Goal: Task Accomplishment & Management: Complete application form

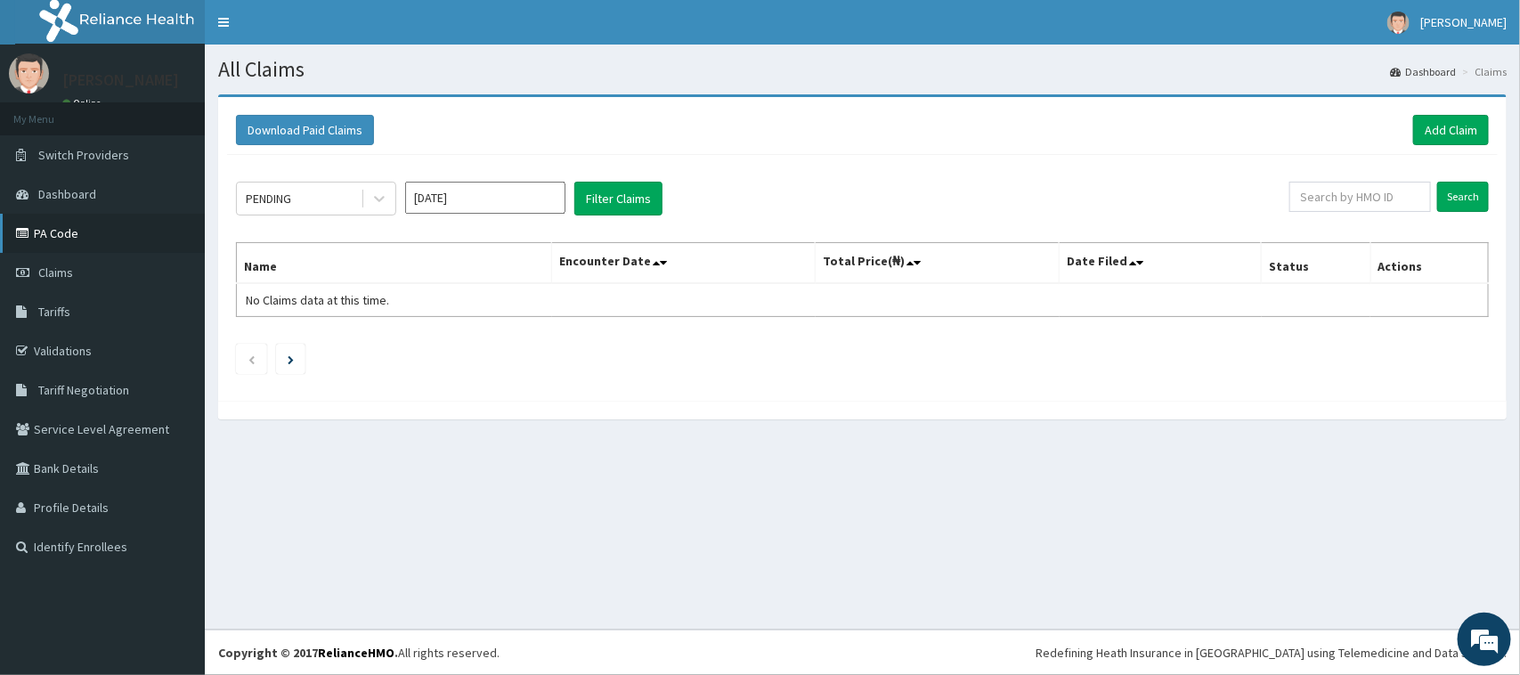
click at [64, 240] on link "PA Code" at bounding box center [102, 233] width 205 height 39
click at [1443, 129] on link "Add Claim" at bounding box center [1451, 130] width 76 height 30
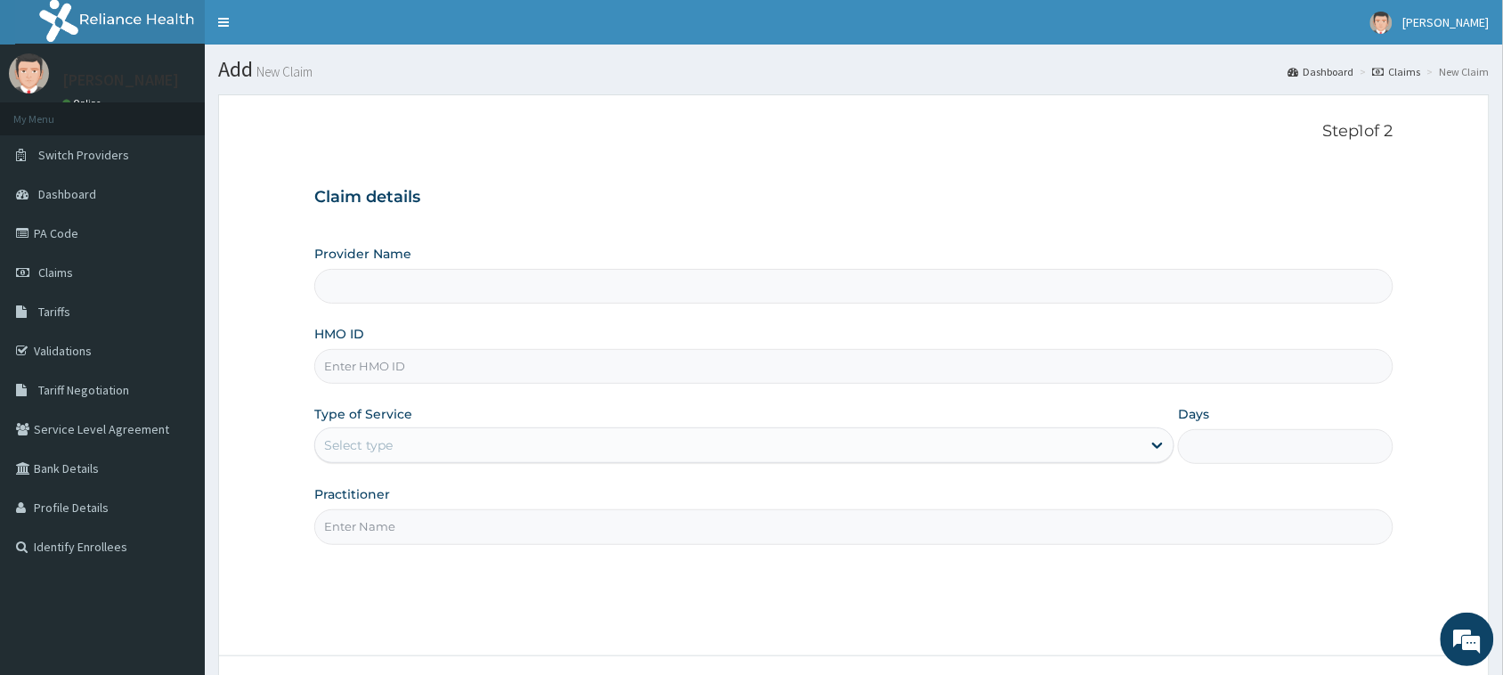
type input "[GEOGRAPHIC_DATA] And [GEOGRAPHIC_DATA]"
click at [710, 361] on input "HMO ID" at bounding box center [853, 366] width 1079 height 35
type input "SSA/10048/A"
click at [597, 442] on div "Select type" at bounding box center [728, 445] width 826 height 28
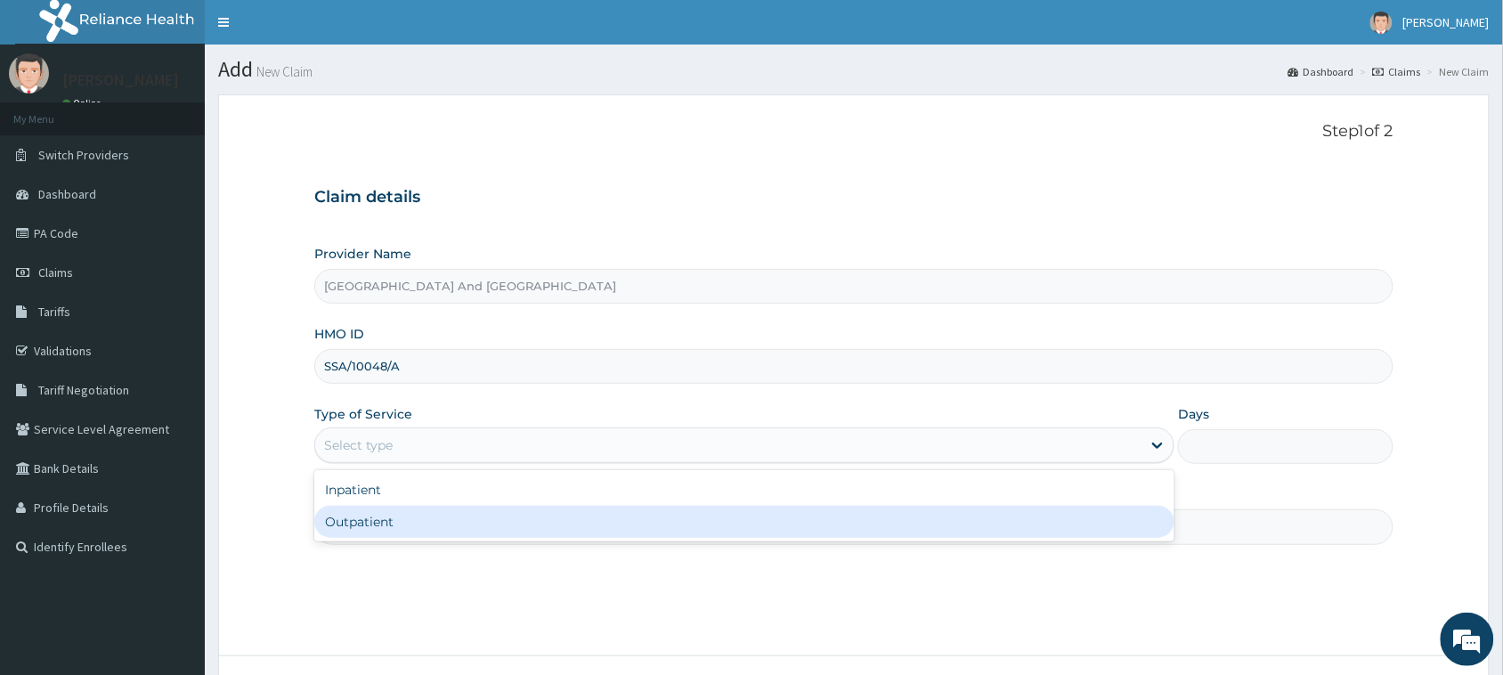
click at [476, 532] on div "Outpatient" at bounding box center [744, 522] width 860 height 32
type input "1"
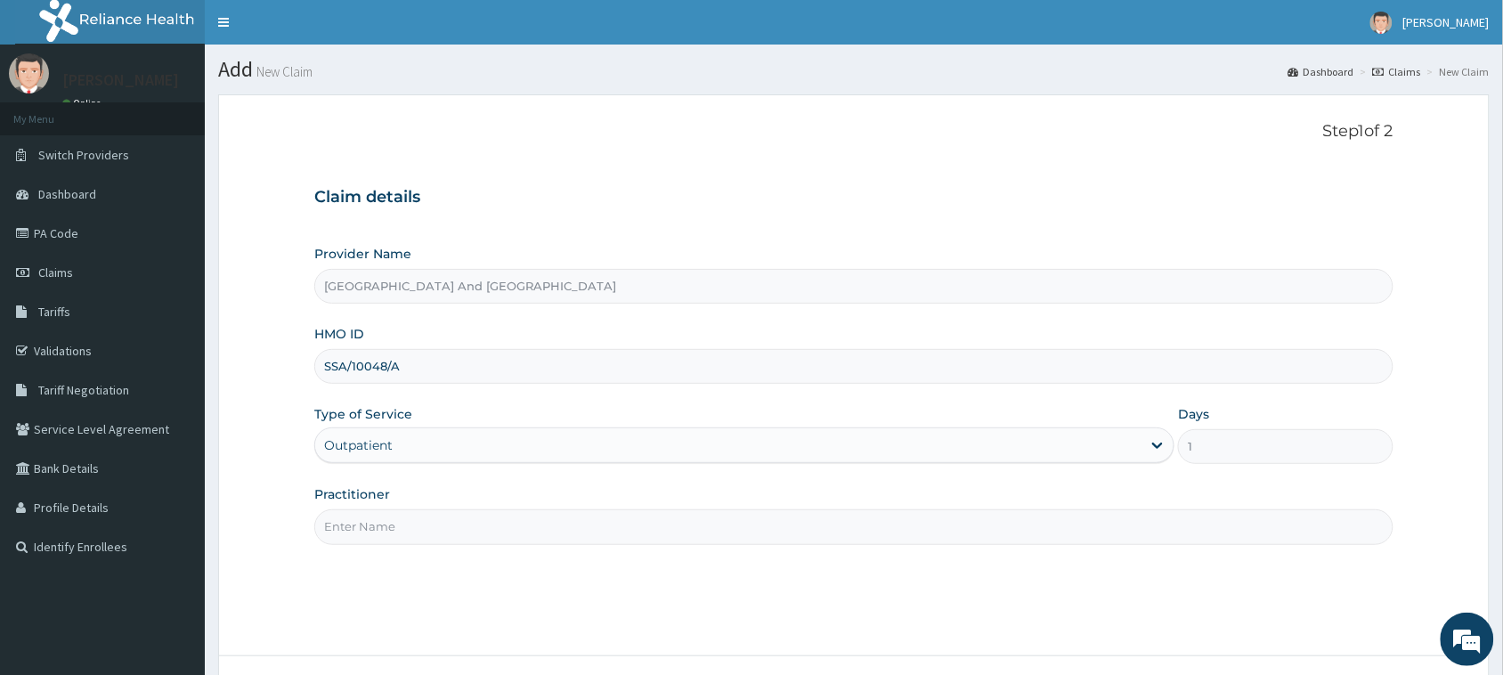
click at [506, 533] on input "Practitioner" at bounding box center [853, 526] width 1079 height 35
type input "DR. JOSEPH OWOBI"
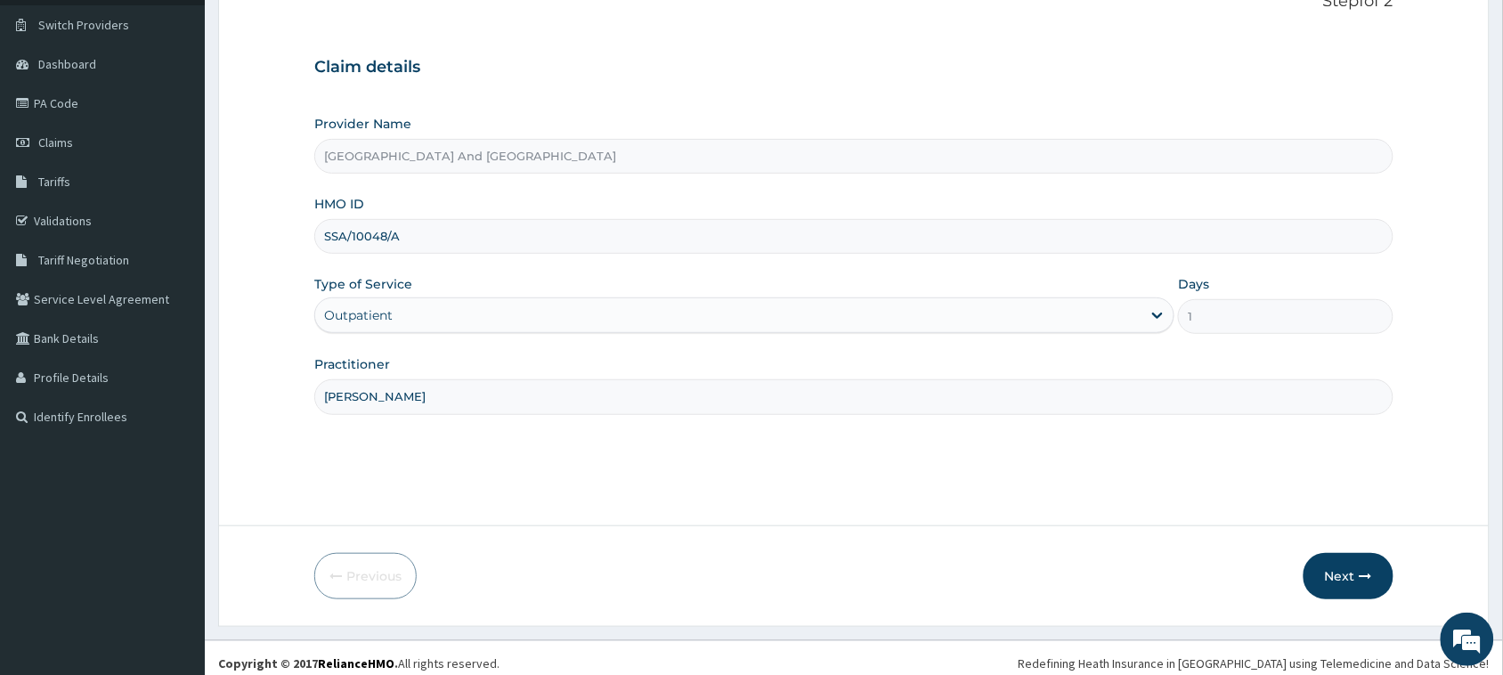
scroll to position [141, 0]
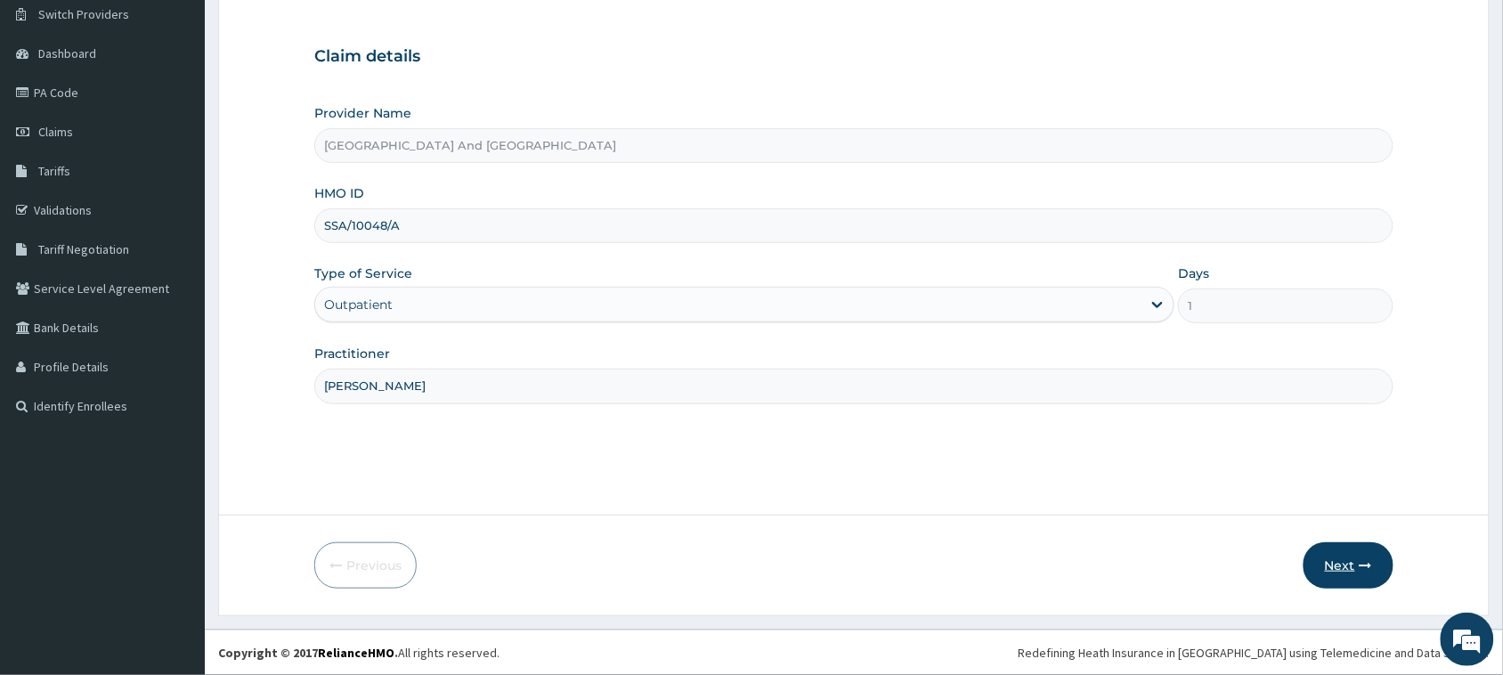
click at [1329, 549] on button "Next" at bounding box center [1349, 565] width 90 height 46
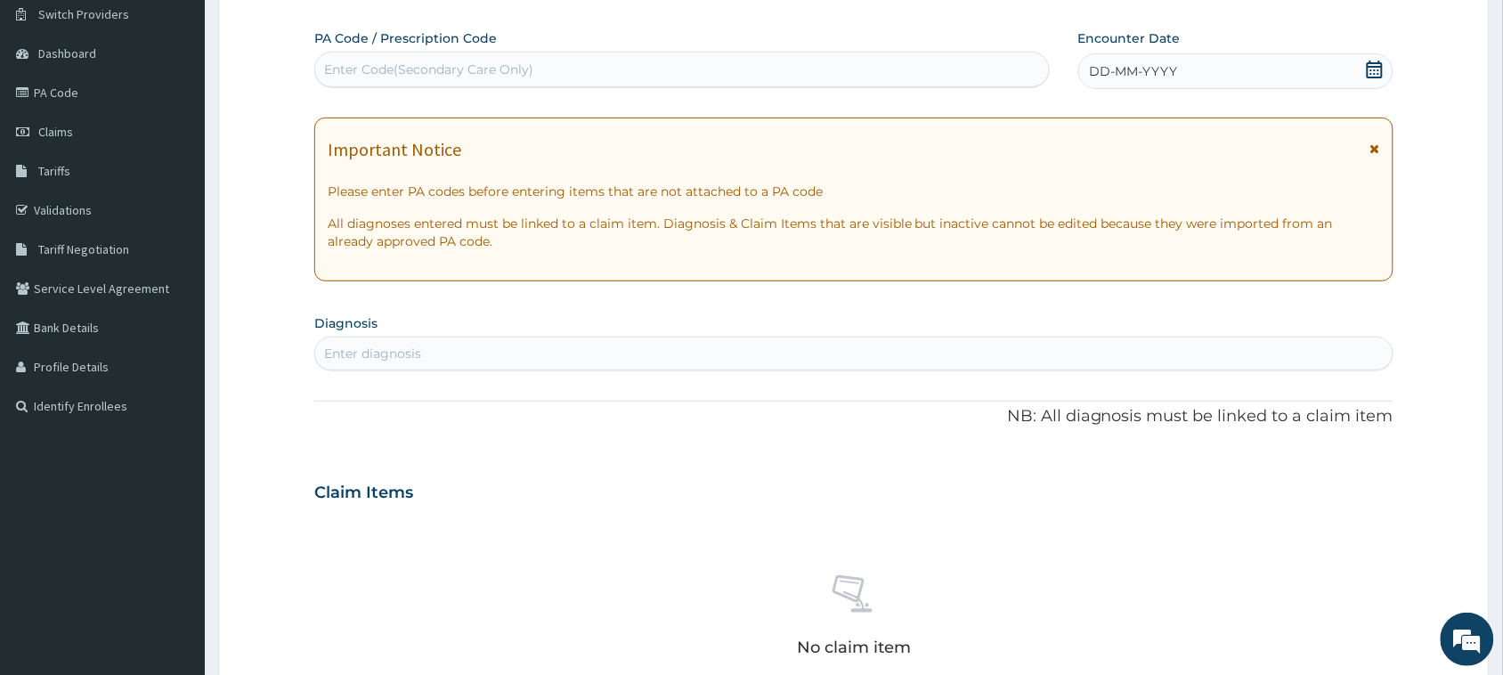
click at [733, 61] on div "Enter Code(Secondary Care Only)" at bounding box center [682, 69] width 734 height 28
paste input "PA/4E43EF"
type input "PA/4E43EF"
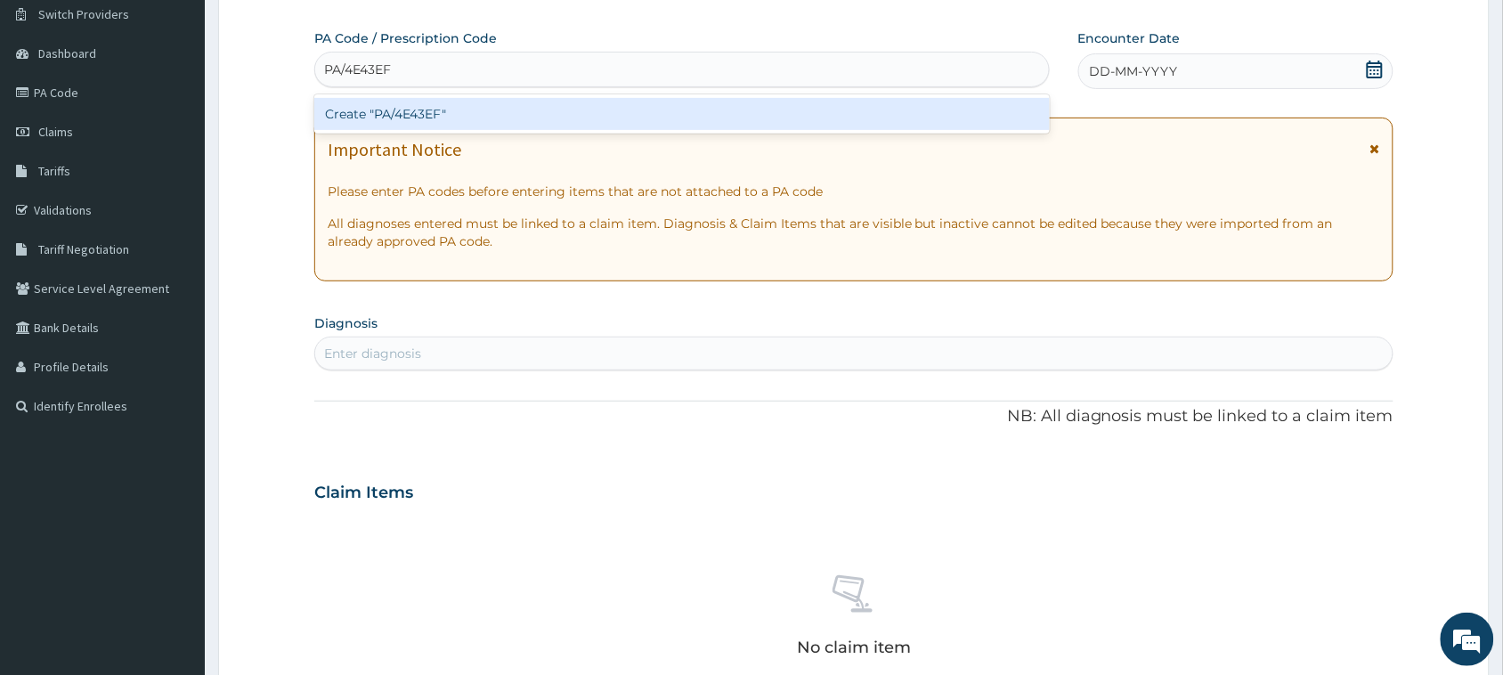
click at [630, 107] on div "Create "PA/4E43EF"" at bounding box center [682, 114] width 736 height 32
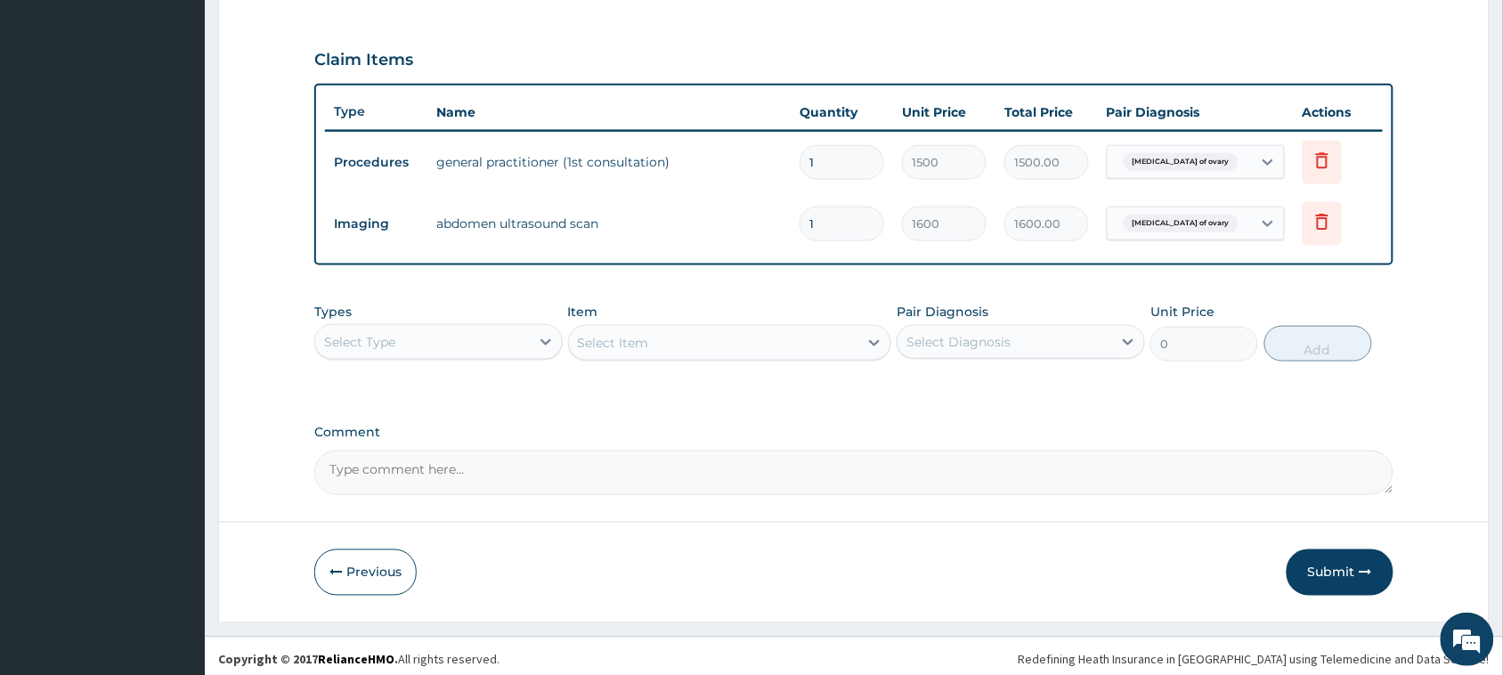
scroll to position [584, 0]
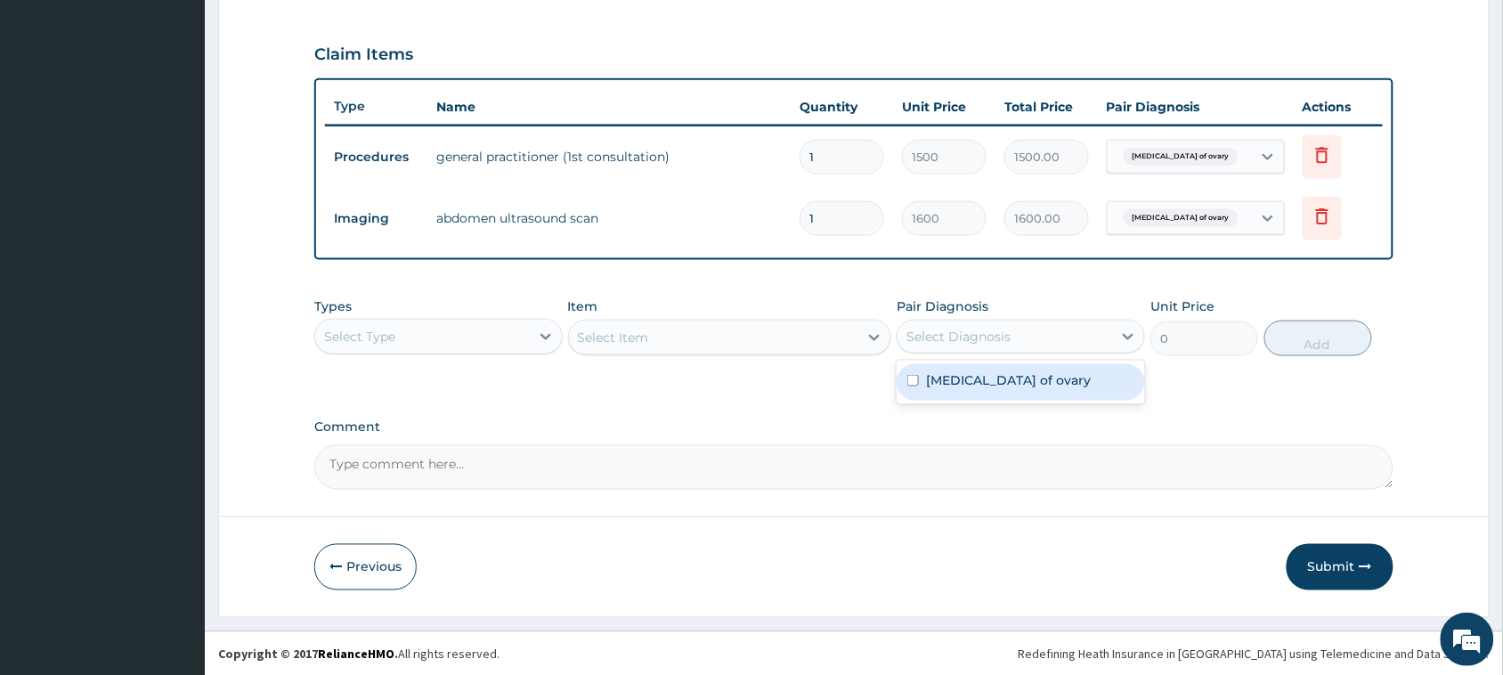
click at [942, 343] on div "Select Diagnosis" at bounding box center [959, 337] width 104 height 18
click at [485, 334] on div "Select Type" at bounding box center [422, 336] width 215 height 28
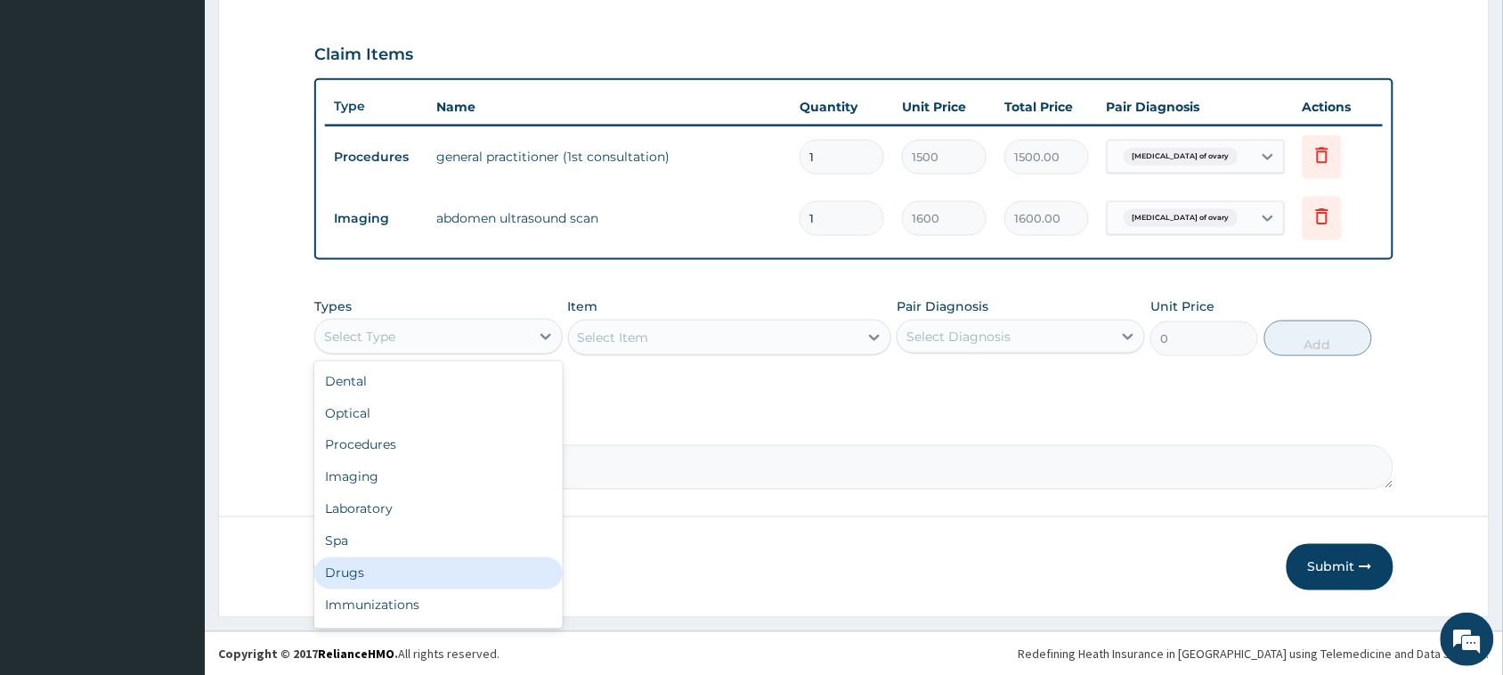
click at [345, 566] on div "Drugs" at bounding box center [438, 573] width 248 height 32
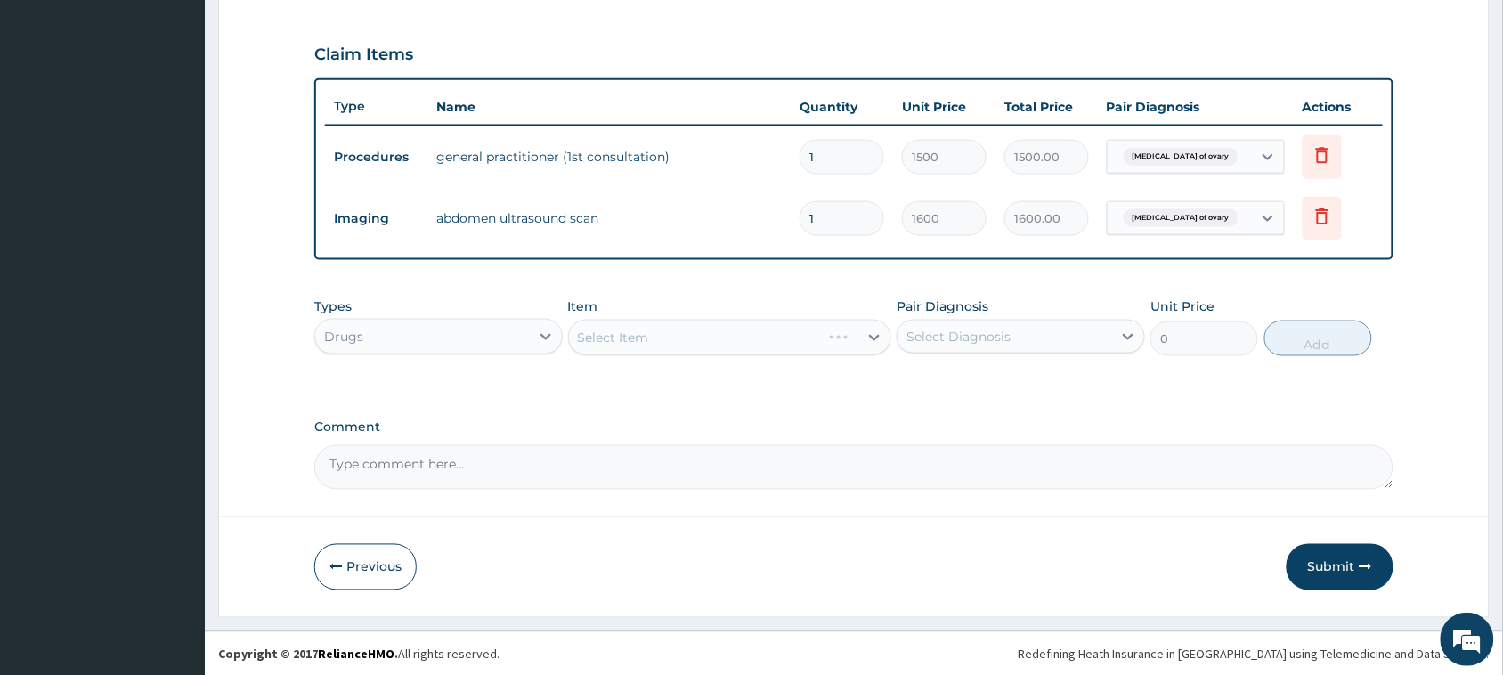
click at [723, 341] on div "Select Item" at bounding box center [730, 338] width 324 height 36
click at [710, 330] on div "Select Item" at bounding box center [714, 337] width 290 height 28
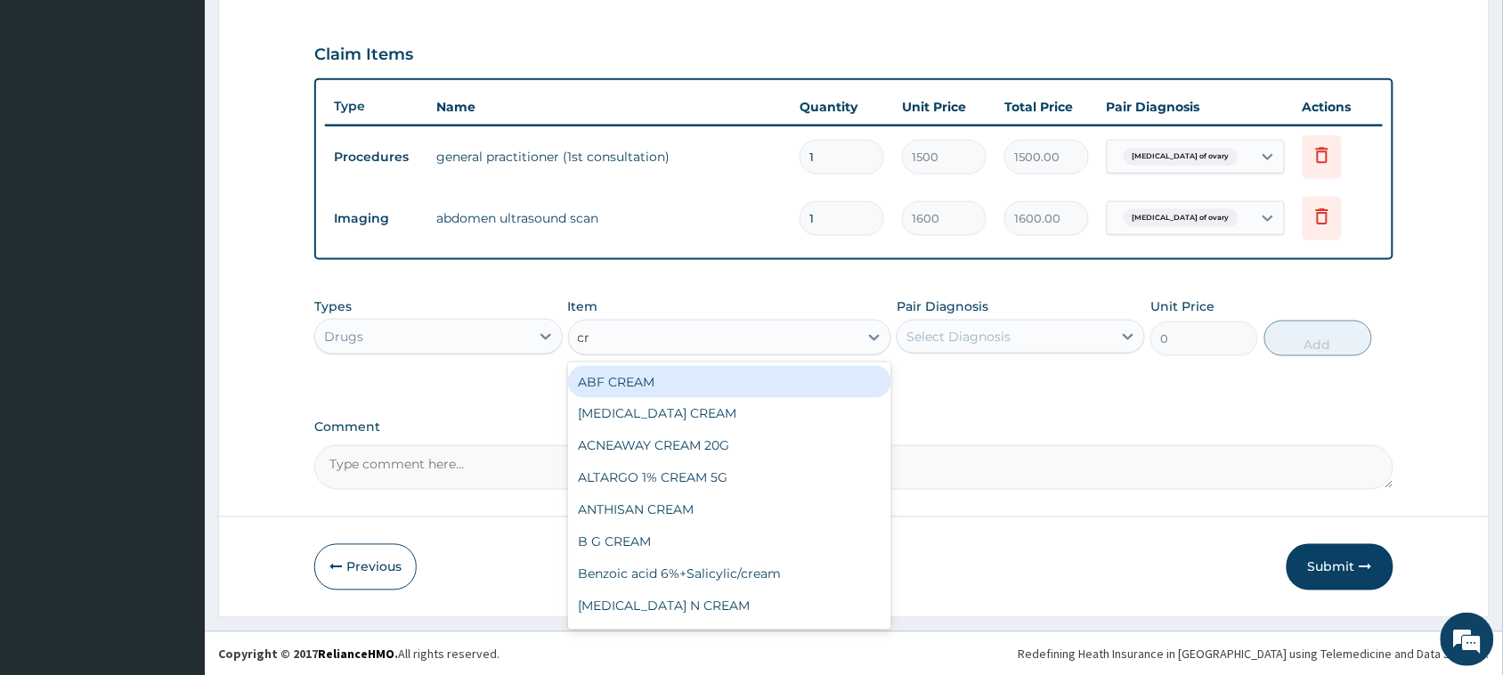
type input "cre"
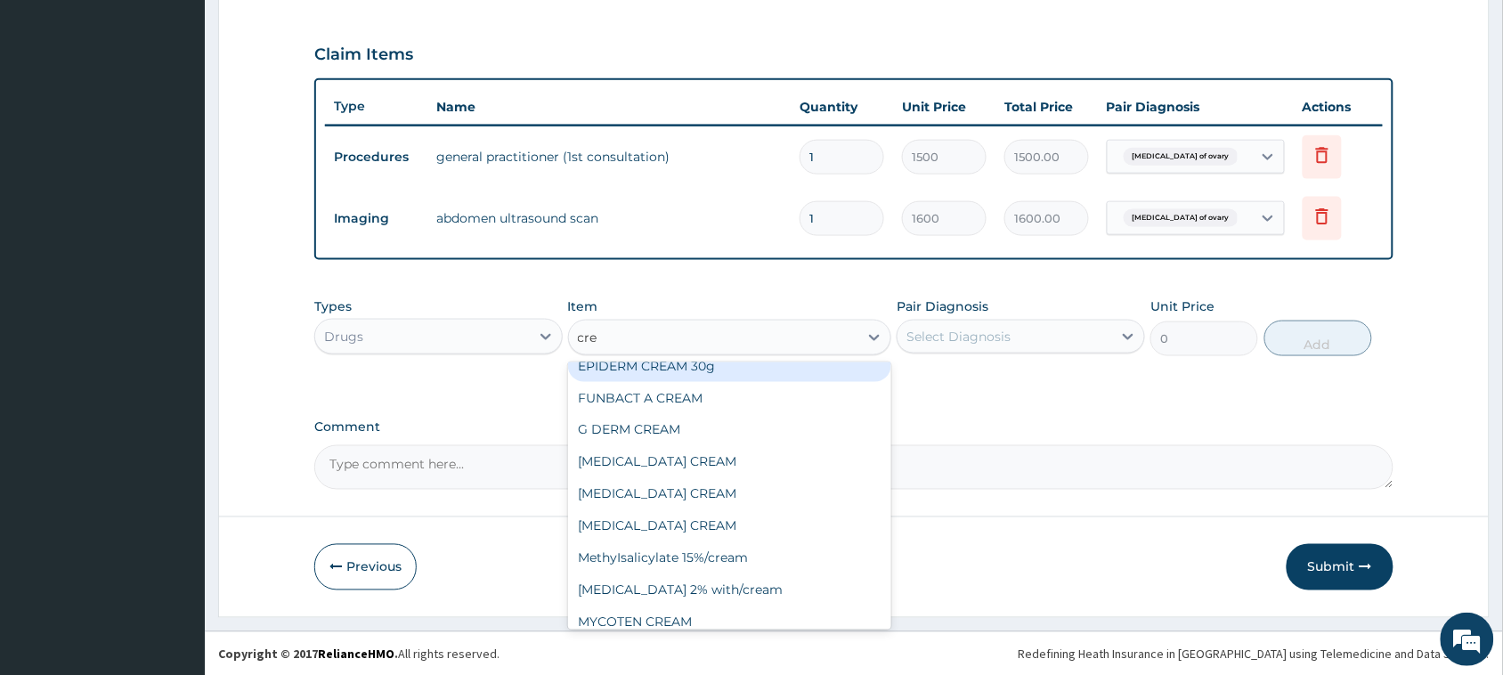
scroll to position [948, 0]
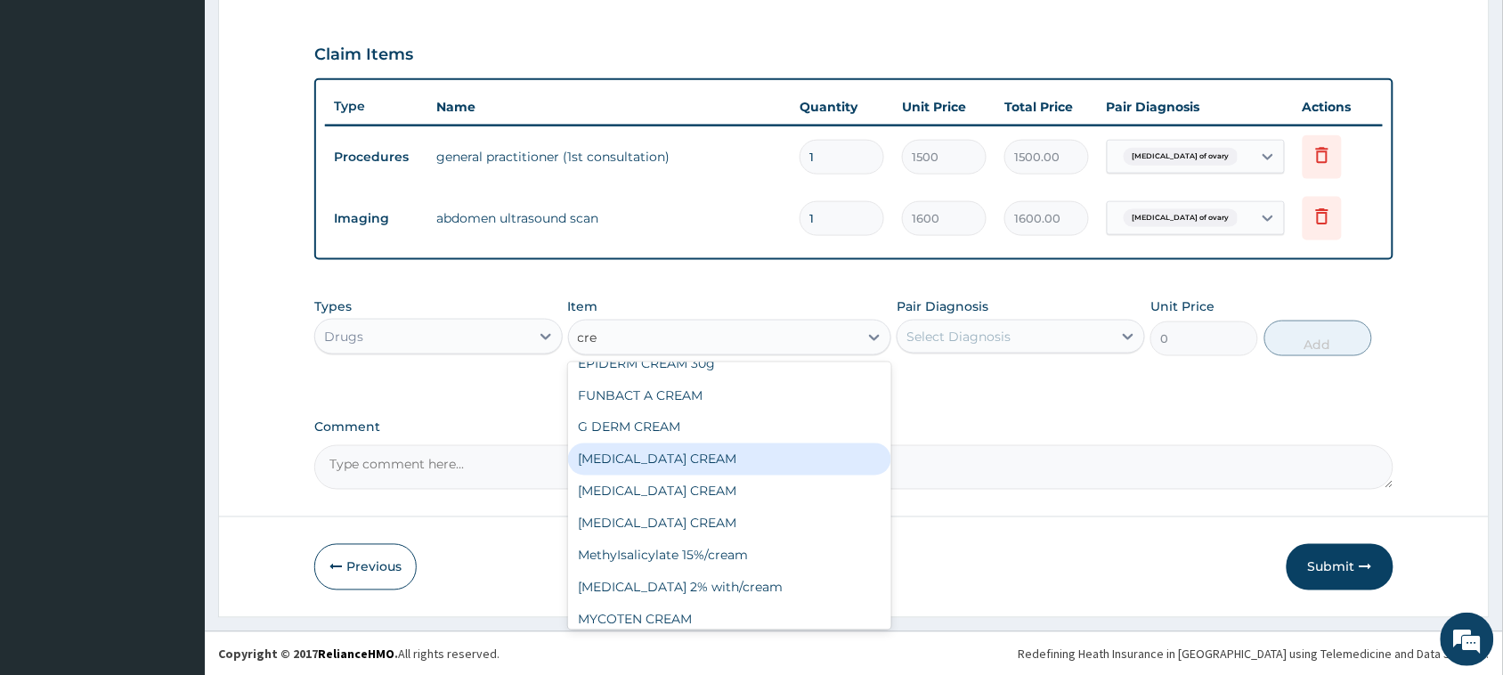
click at [692, 473] on div "GENTAMICIN CREAM" at bounding box center [730, 459] width 324 height 32
type input "183.75"
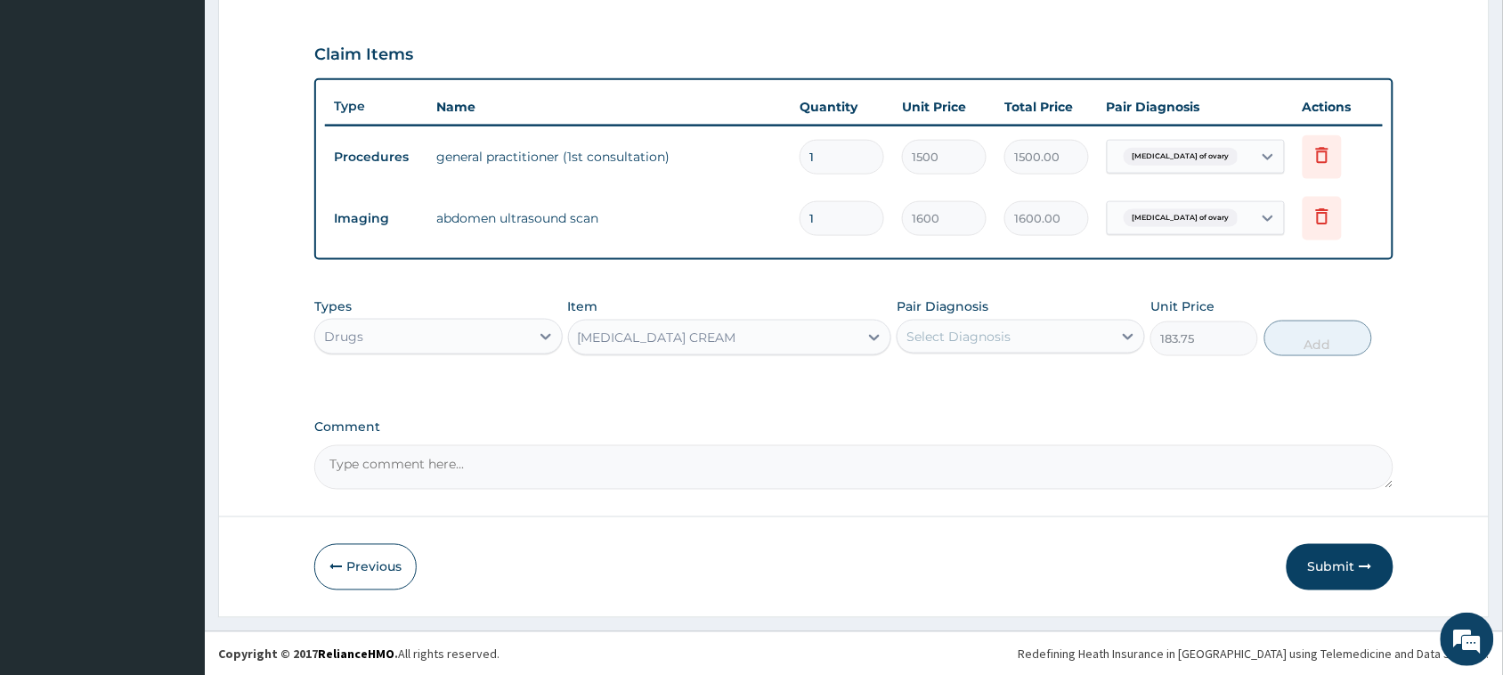
click at [1016, 330] on div "Select Diagnosis" at bounding box center [1005, 336] width 215 height 28
click at [972, 388] on div "Cyst of ovary" at bounding box center [1021, 382] width 248 height 37
checkbox input "true"
click at [1287, 334] on button "Add" at bounding box center [1319, 339] width 108 height 36
type input "0"
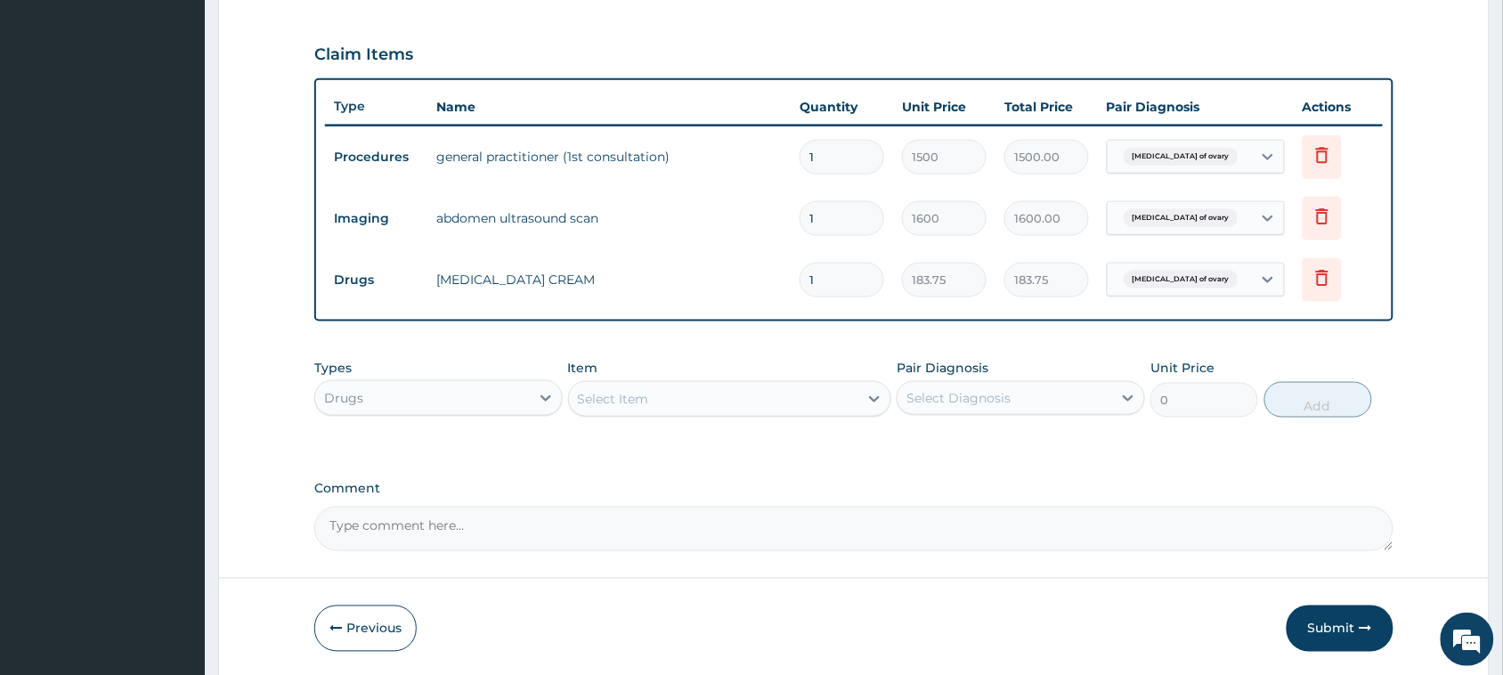
click at [386, 393] on div "Drugs" at bounding box center [422, 398] width 215 height 28
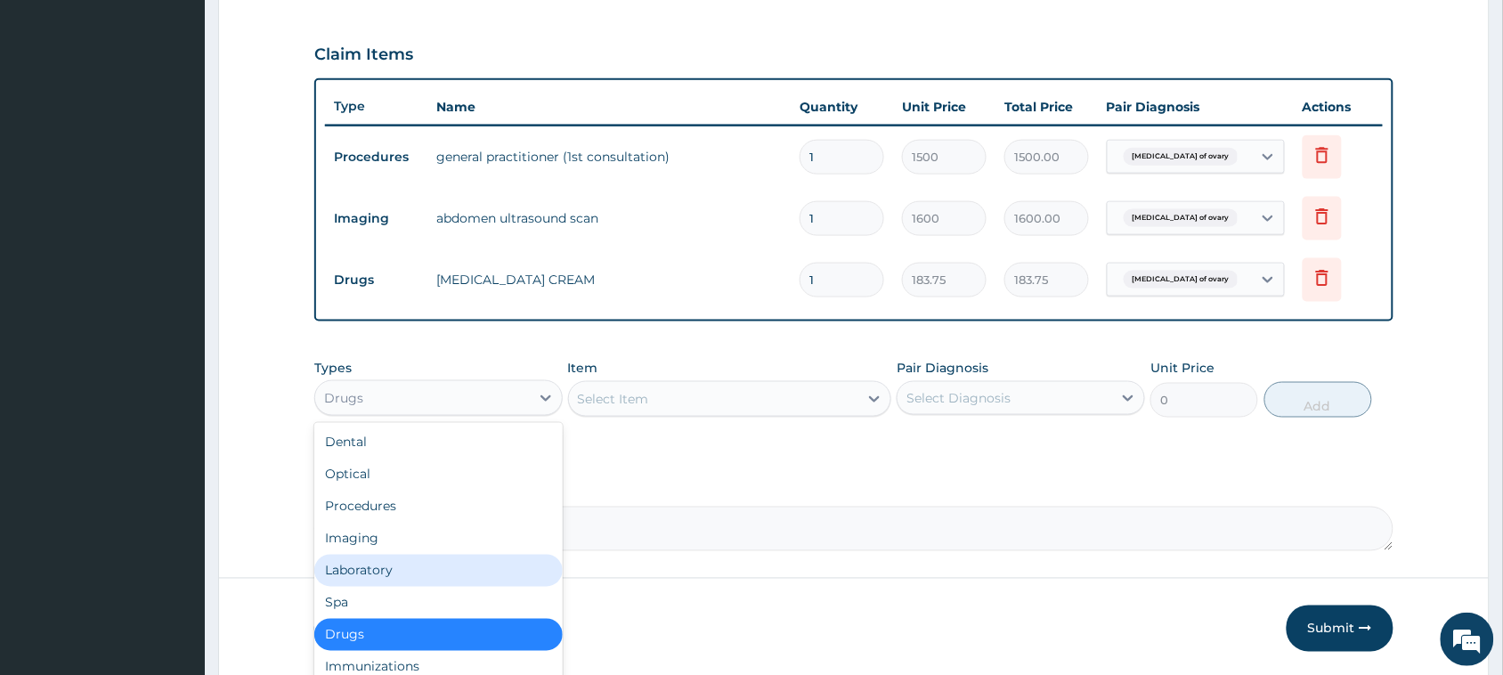
click at [381, 566] on div "Laboratory" at bounding box center [438, 571] width 248 height 32
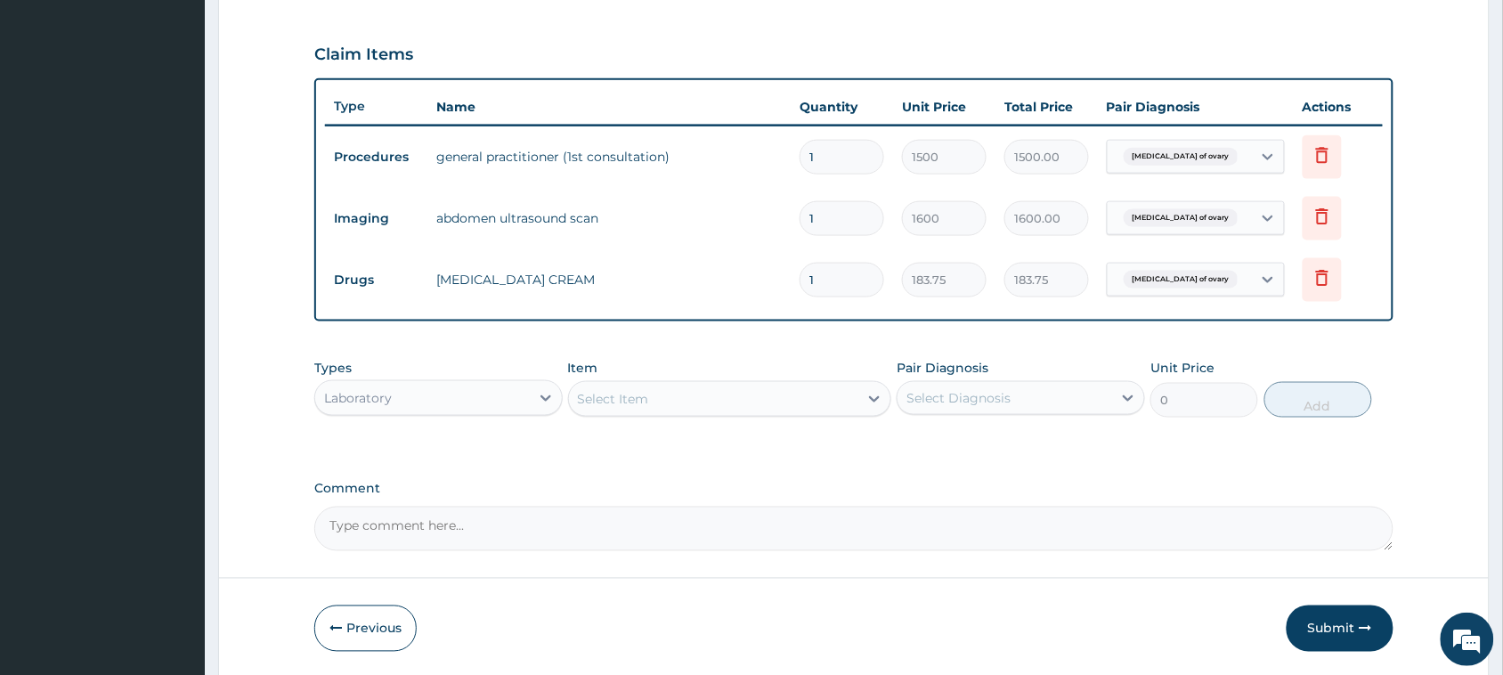
click at [753, 396] on div "Select Item" at bounding box center [714, 399] width 290 height 28
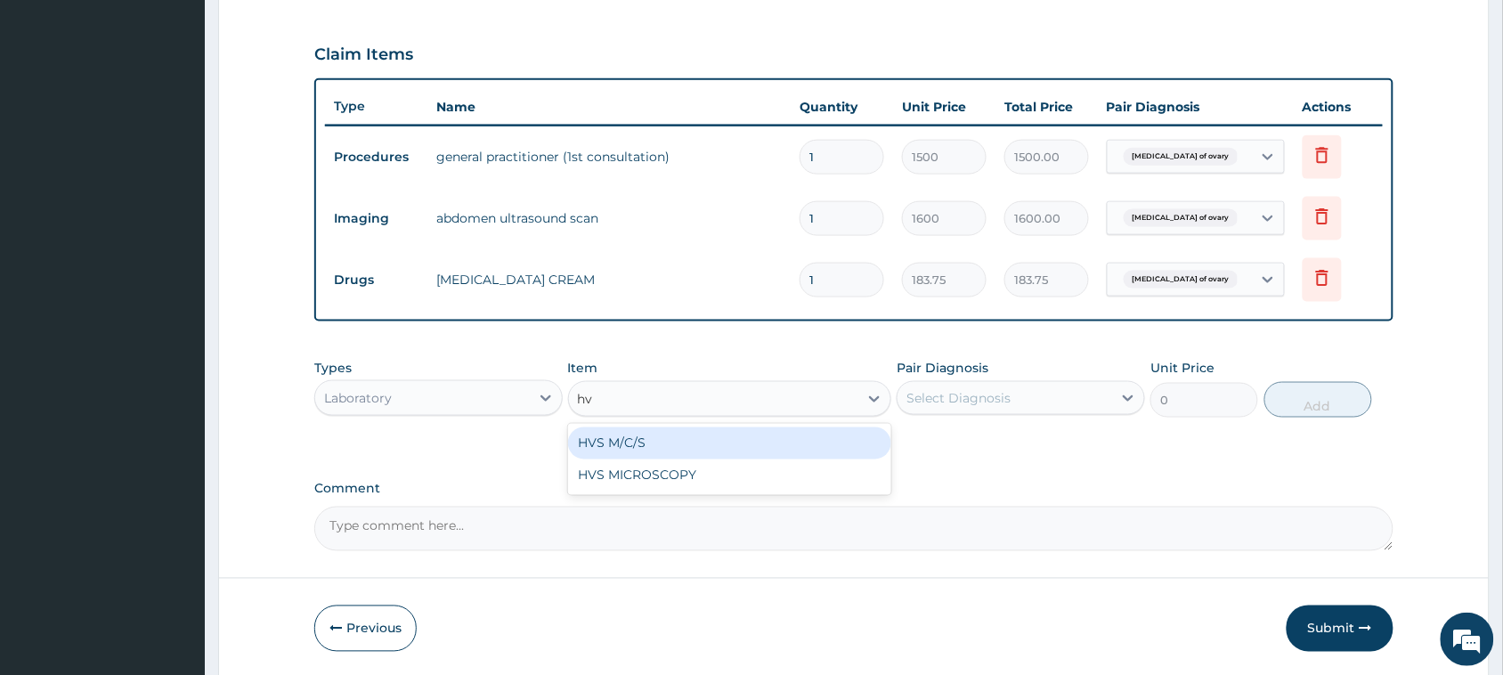
type input "hvs"
click at [691, 448] on div "HVS M/C/S" at bounding box center [730, 443] width 324 height 32
type input "640"
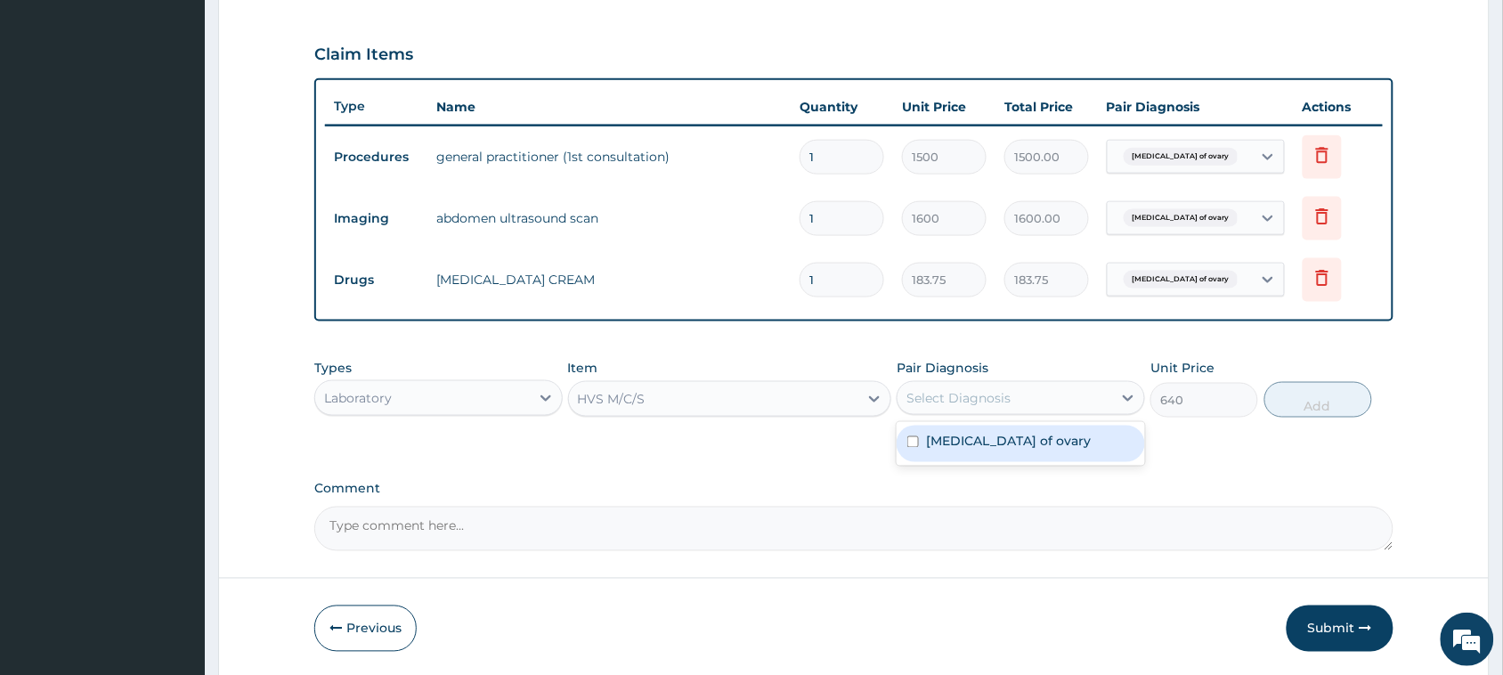
click at [1005, 395] on div "Select Diagnosis" at bounding box center [959, 398] width 104 height 18
click at [969, 433] on label "Cyst of ovary" at bounding box center [1008, 442] width 165 height 18
checkbox input "true"
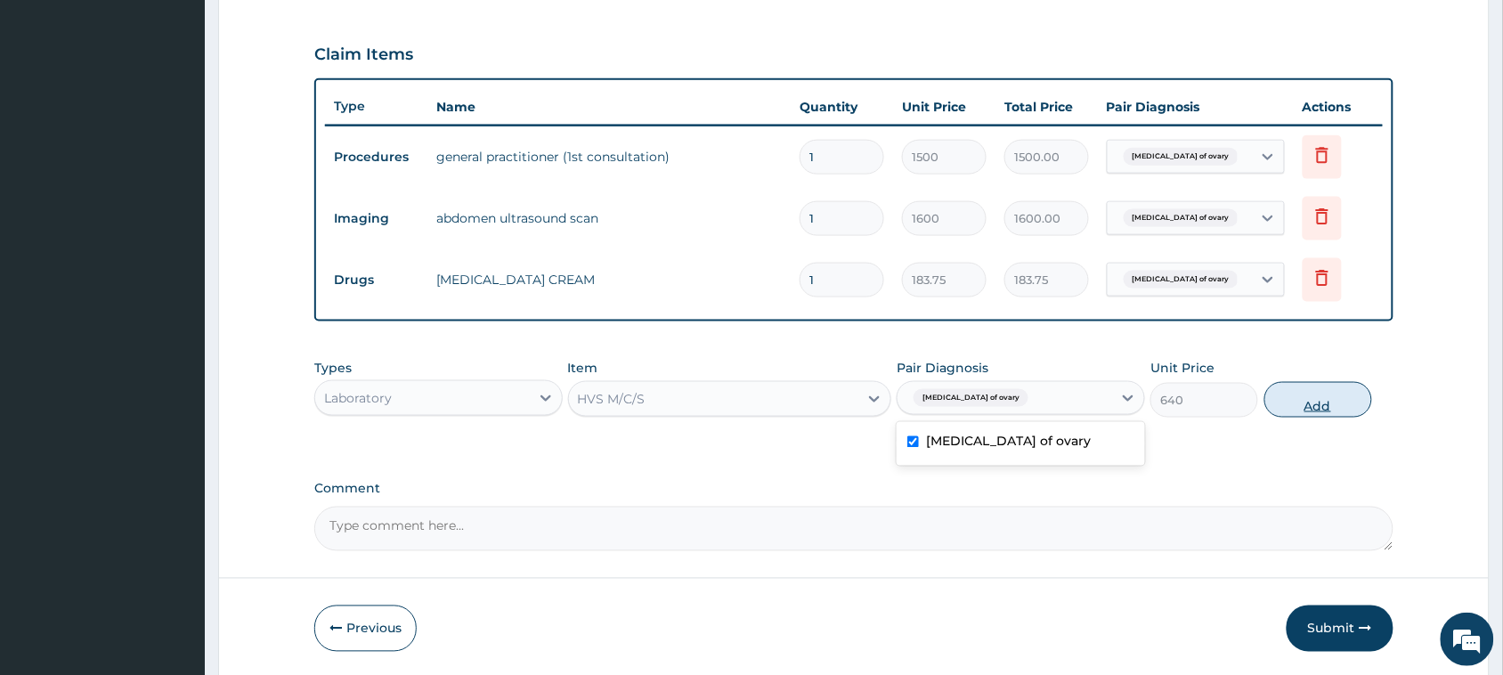
click at [1298, 398] on button "Add" at bounding box center [1319, 400] width 108 height 36
type input "0"
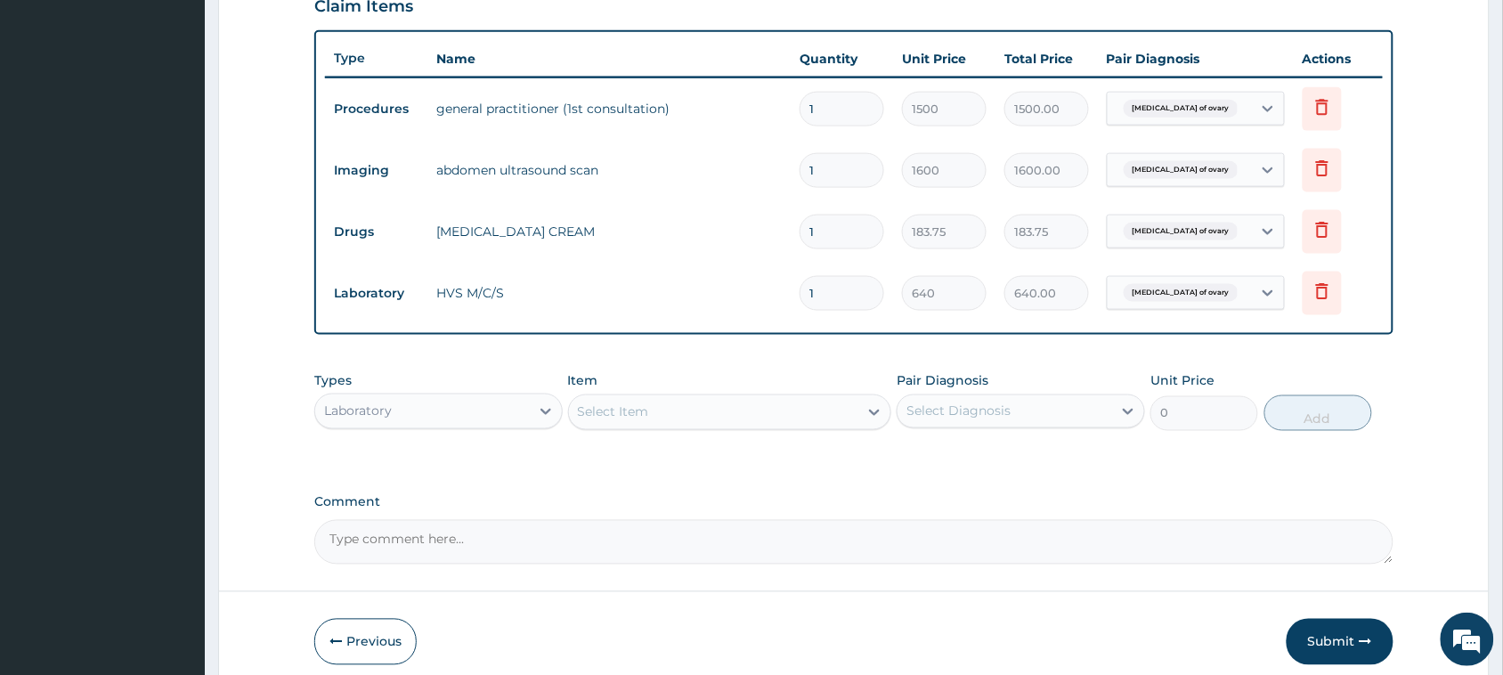
scroll to position [708, 0]
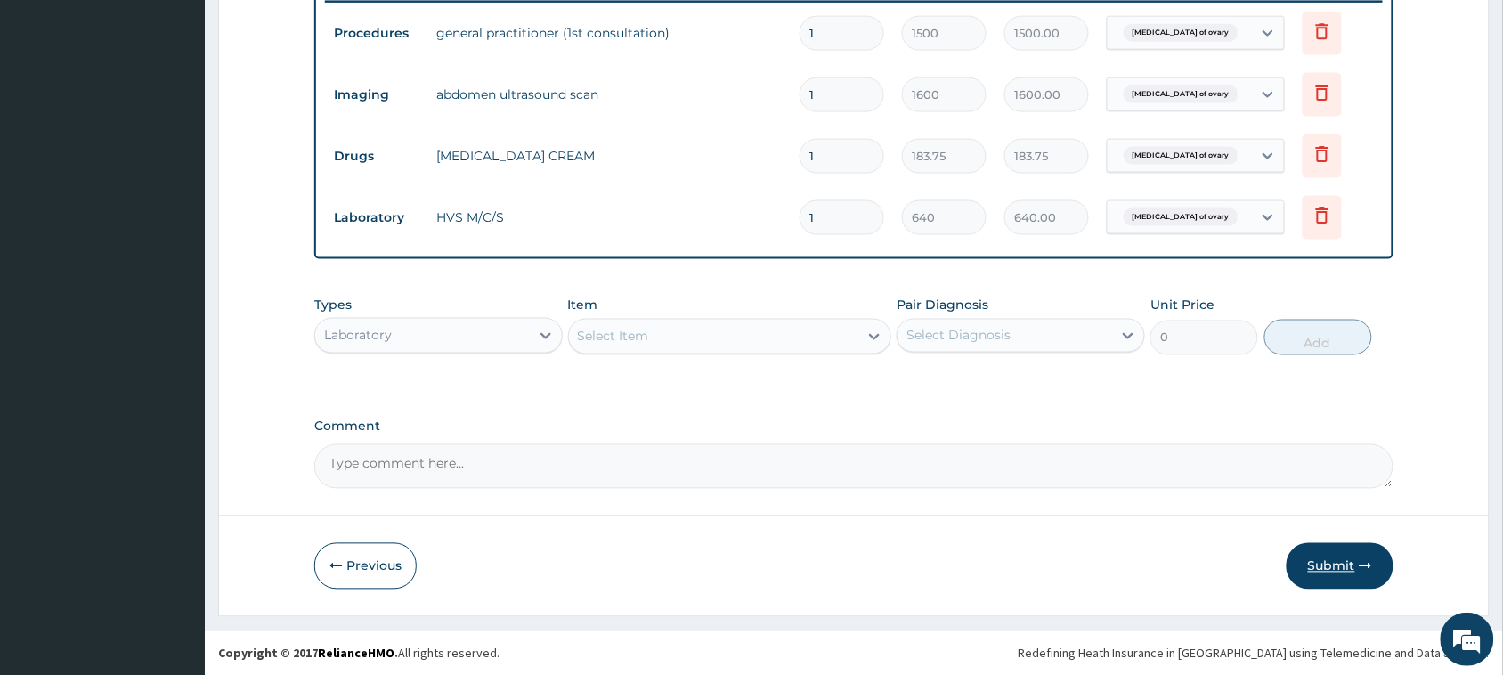
click at [1314, 552] on button "Submit" at bounding box center [1340, 566] width 107 height 46
